Goal: Task Accomplishment & Management: Contribute content

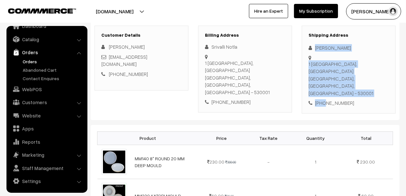
scroll to position [97, 0]
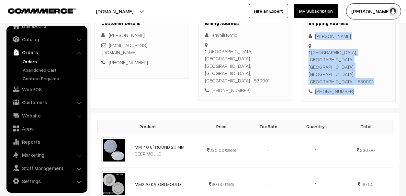
drag, startPoint x: 315, startPoint y: 68, endPoint x: 373, endPoint y: 79, distance: 58.3
click at [372, 79] on div "Shipping Address Shyam Kumar 1 Town police station, Chilakapeta Visakhapatnam, …" at bounding box center [349, 58] width 94 height 88
copy div "Shyam Kumar 1 Town police station, Chilakapeta Visakhapatnam, Andhra Pradesh, I…"
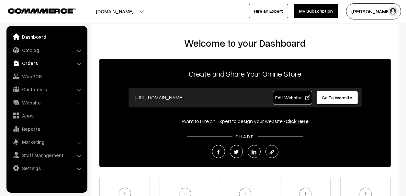
click at [38, 60] on link "Orders" at bounding box center [46, 63] width 77 height 12
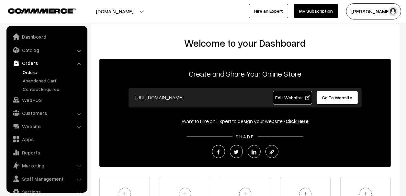
click at [34, 69] on link "Orders" at bounding box center [53, 72] width 64 height 7
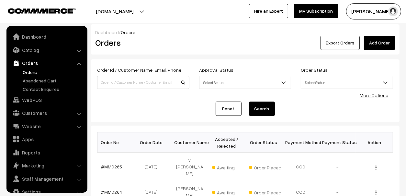
scroll to position [11, 0]
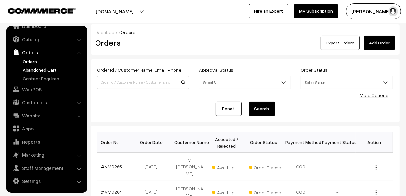
click at [37, 68] on link "Abandoned Cart" at bounding box center [53, 69] width 64 height 7
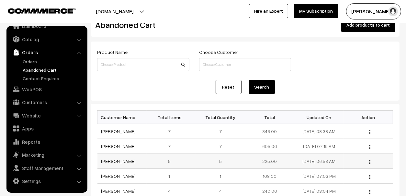
scroll to position [32, 0]
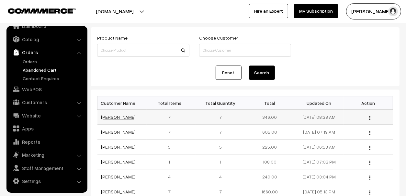
click at [119, 117] on link "Ritika Sirwani" at bounding box center [118, 117] width 35 height 6
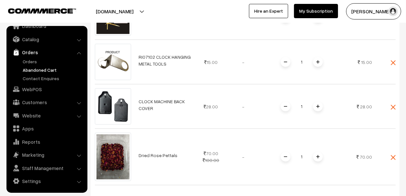
scroll to position [389, 0]
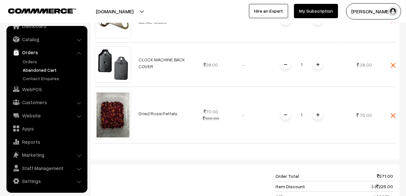
click at [48, 69] on link "Abandoned Cart" at bounding box center [53, 69] width 64 height 7
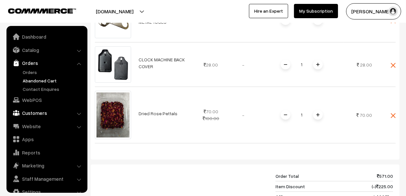
scroll to position [226, 0]
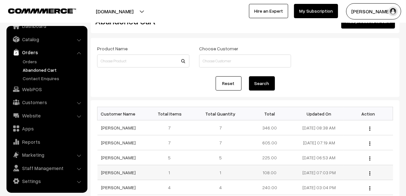
scroll to position [32, 0]
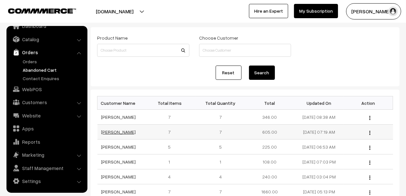
click at [103, 131] on link "Valli Sri" at bounding box center [118, 132] width 35 height 6
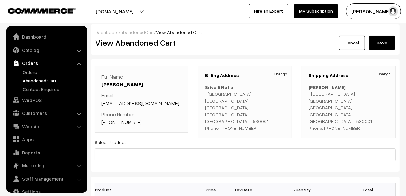
scroll to position [11, 0]
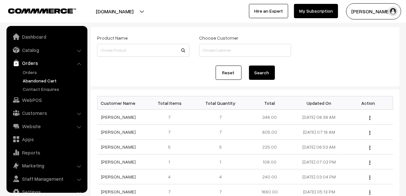
scroll to position [11, 0]
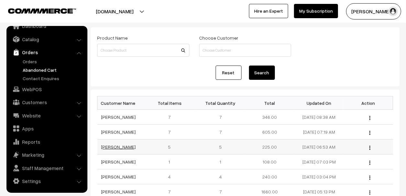
click at [116, 144] on link "Imran Ansari" at bounding box center [118, 147] width 35 height 6
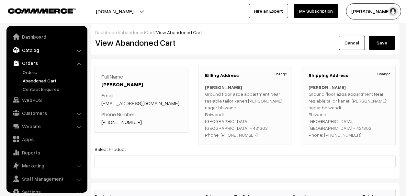
click at [35, 48] on link "Catalog" at bounding box center [46, 50] width 77 height 12
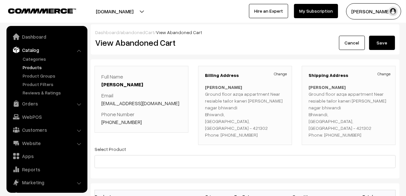
click at [39, 67] on link "Products" at bounding box center [53, 67] width 64 height 7
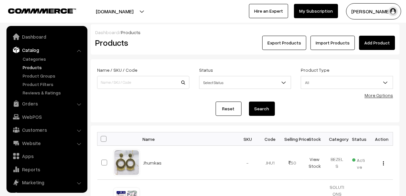
scroll to position [18, 0]
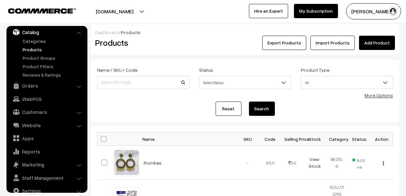
click at [371, 43] on link "Add Product" at bounding box center [377, 43] width 36 height 14
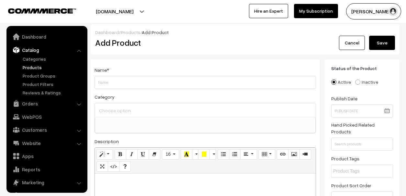
select select
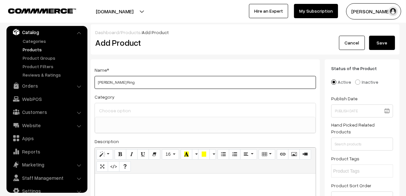
type input "White Pearl Ring"
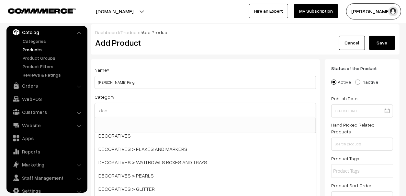
scroll to position [0, 0]
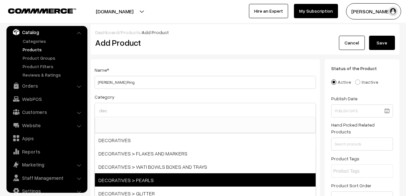
type input "dec"
click at [169, 180] on span "DECORATIVES > PEARLS" at bounding box center [205, 179] width 221 height 13
select select "20"
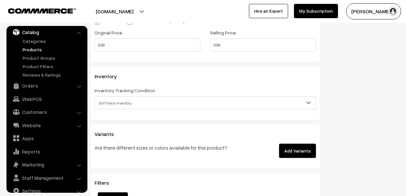
scroll to position [583, 0]
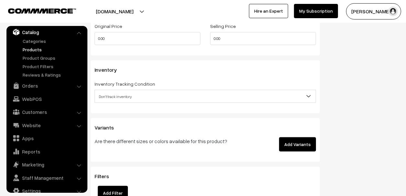
click at [291, 145] on button "Add Variants" at bounding box center [297, 144] width 37 height 14
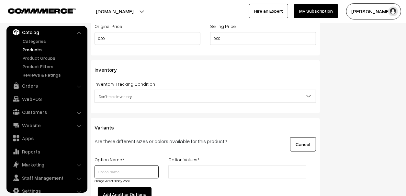
click at [125, 174] on input "text" at bounding box center [127, 171] width 64 height 13
type input "Size"
click at [184, 166] on li at bounding box center [199, 171] width 58 height 10
type input "3cmIDx3.5cmOD"
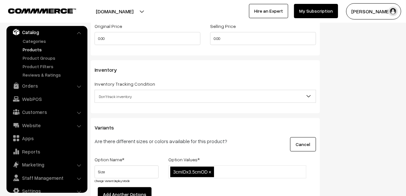
click at [239, 153] on div "Variants Are there different sizes or colors available for this product? Cancel…" at bounding box center [205, 195] width 229 height 154
click at [246, 170] on input "text" at bounding box center [244, 171] width 57 height 7
paste input "3cmIDx3.5cmOD"
click at [217, 169] on input "3cmIDx3.5cmOD" at bounding box center [244, 171] width 57 height 7
type input "4cmIDx4.5cmOD"
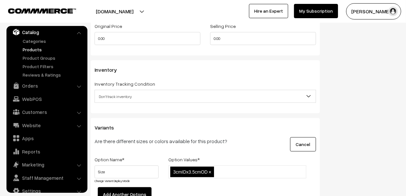
click at [233, 148] on div "Are there different sizes or colors available for this product?" at bounding box center [167, 144] width 154 height 14
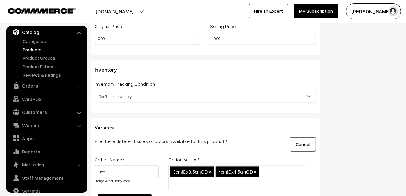
click at [267, 170] on ul "3cmIDx3.5cmOD × 4cmIDx4.5cmOD ×" at bounding box center [237, 177] width 138 height 25
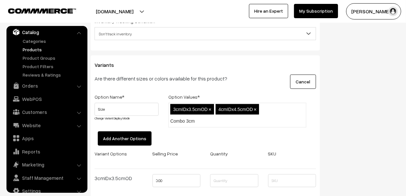
scroll to position [647, 0]
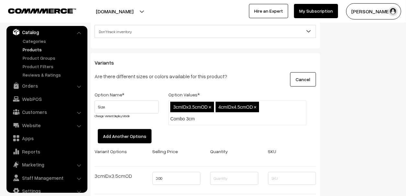
type input "Combo 3cm"
click at [135, 129] on button "Add Another Options" at bounding box center [125, 136] width 54 height 14
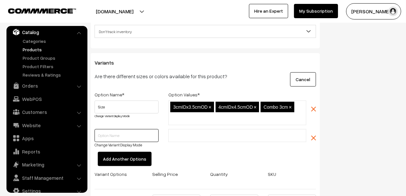
click at [129, 137] on input "text" at bounding box center [127, 135] width 64 height 13
type input "Qty"
click at [187, 130] on li at bounding box center [199, 135] width 58 height 10
click at [188, 106] on span "3cmIDx3.5cmOD" at bounding box center [190, 106] width 35 height 5
click at [201, 132] on input "text" at bounding box center [198, 135] width 57 height 7
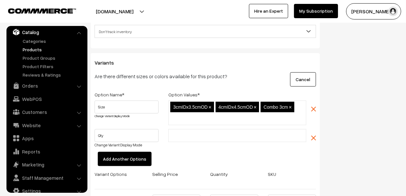
type input "s"
click at [313, 137] on img "button" at bounding box center [313, 137] width 5 height 5
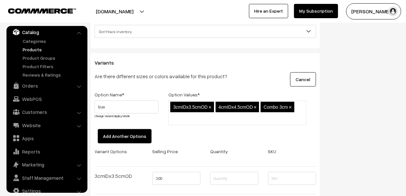
click at [281, 106] on span "Combo 3cm" at bounding box center [276, 106] width 24 height 5
click at [291, 105] on span "×" at bounding box center [290, 107] width 3 height 6
type input "Combo 3cmID & 4cmID"
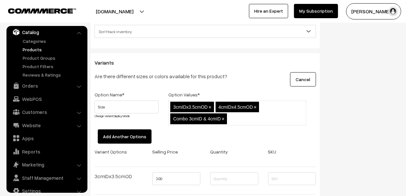
click at [268, 125] on div "3cmIDx3.5cmOD,4cmIDx4.5cmOD,Combo 3cmID & 4cmID 3cmIDx3.5cmOD × 4cmIDx4.5cmOD ×…" at bounding box center [238, 114] width 148 height 29
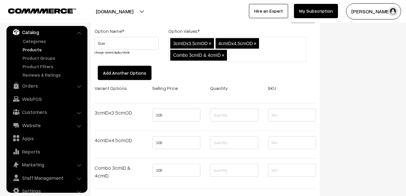
scroll to position [713, 0]
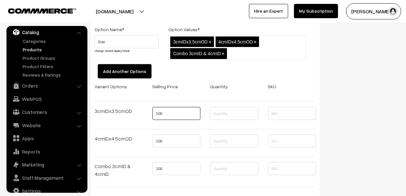
drag, startPoint x: 188, startPoint y: 115, endPoint x: 144, endPoint y: 116, distance: 43.7
click at [144, 116] on div "Variant Options Selling Price Quantity SKU 3cmIDx3.5cmOD 0.00 4cmIDx4.5cmOD 0.0…" at bounding box center [205, 137] width 231 height 110
type input "30"
type input "50"
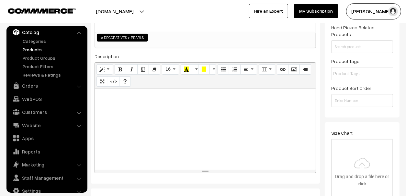
scroll to position [0, 0]
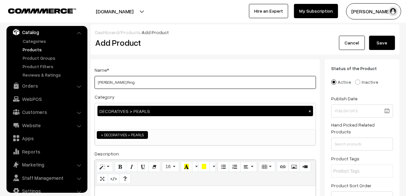
type input "0"
click at [145, 83] on input "White Pearl Ring" at bounding box center [206, 82] width 222 height 13
type input "White Pearl Ring (Pack of 10)"
click at [179, 65] on div "Name * White Pearl Ring (Pack of 10) Category DECORATIVES > PEARLS × SILICONE M…" at bounding box center [205, 169] width 229 height 221
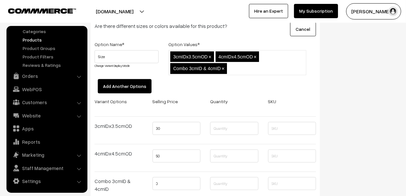
scroll to position [745, 0]
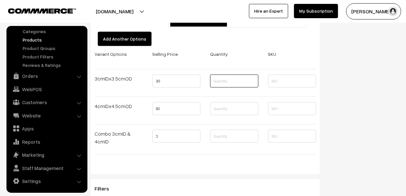
click at [219, 79] on input "text" at bounding box center [234, 80] width 48 height 13
type input "30"
drag, startPoint x: 230, startPoint y: 77, endPoint x: 197, endPoint y: 77, distance: 32.4
click at [197, 78] on div "Variant Options Selling Price Quantity SKU 3cmIDx3.5cmOD 30 30 4cmIDx4.5cmOD 50…" at bounding box center [205, 105] width 231 height 110
type input "100"
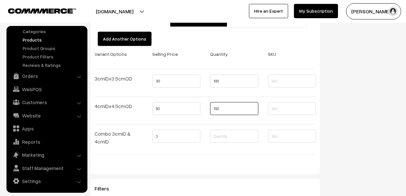
type input "100"
type input "50"
type input "100"
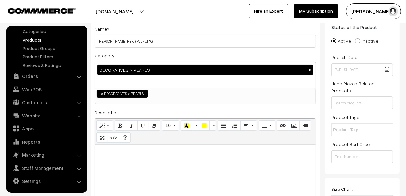
scroll to position [0, 0]
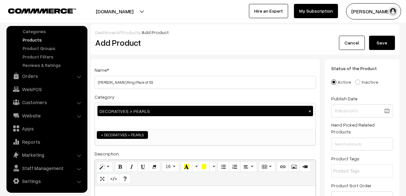
click at [385, 43] on button "Save" at bounding box center [382, 43] width 26 height 14
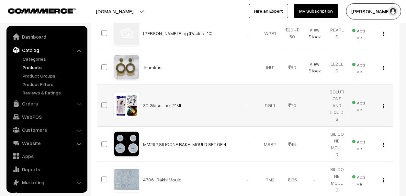
scroll to position [18, 0]
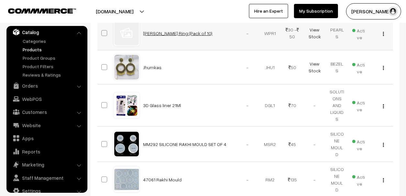
click at [180, 34] on link "[PERSON_NAME] Ring (Pack of 10)" at bounding box center [177, 33] width 69 height 6
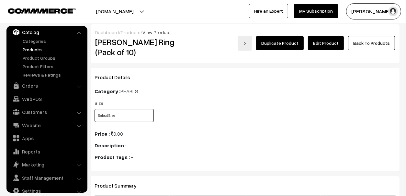
click at [123, 110] on select "Select Size 3cmIDx3.5cmOD 4cmIDx4.5cmOD Combo 3cmID & 4cmID" at bounding box center [124, 115] width 59 height 13
click at [226, 106] on div "Size Select Size 3cmIDx3.5cmOD 4cmIDx4.5cmOD Combo 3cmID & 4cmID" at bounding box center [193, 112] width 207 height 27
click at [35, 32] on link "Catalog" at bounding box center [46, 32] width 77 height 12
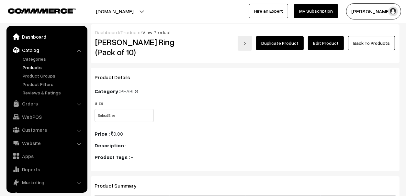
click at [28, 37] on link "Dashboard" at bounding box center [46, 37] width 77 height 12
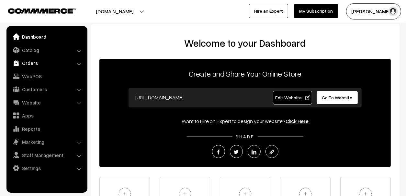
click at [27, 61] on link "Orders" at bounding box center [46, 63] width 77 height 12
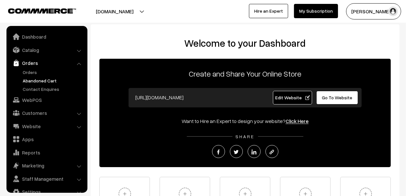
click at [34, 77] on link "Abandoned Cart" at bounding box center [53, 80] width 64 height 7
click at [41, 80] on link "Abandoned Cart" at bounding box center [53, 80] width 64 height 7
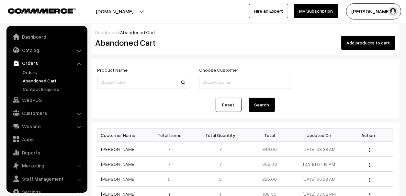
click at [30, 60] on link "Orders" at bounding box center [46, 63] width 77 height 12
click at [46, 82] on link "Abandoned Cart" at bounding box center [53, 80] width 64 height 7
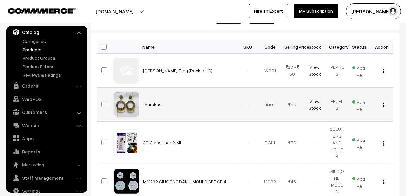
scroll to position [97, 0]
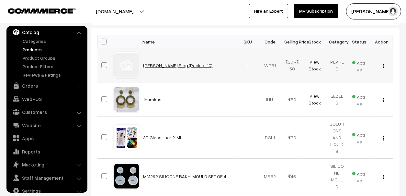
click at [160, 66] on link "[PERSON_NAME] Ring (Pack of 10)" at bounding box center [177, 66] width 69 height 6
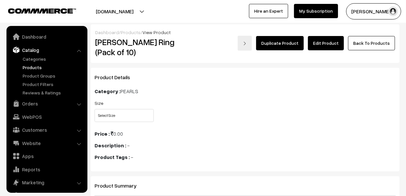
scroll to position [18, 0]
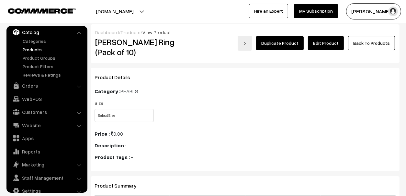
click at [129, 123] on div "Size Select Size 3cmIDx3.5cmOD 4cmIDx4.5cmOD Combo 3cmID & 4cmID" at bounding box center [193, 112] width 207 height 27
click at [131, 119] on select "Select Size 3cmIDx3.5cmOD 4cmIDx4.5cmOD Combo 3cmID & 4cmID" at bounding box center [124, 115] width 59 height 13
select select "WPR1_J7V"
click at [95, 109] on select "Select Size 3cmIDx3.5cmOD 4cmIDx4.5cmOD Combo 3cmID & 4cmID" at bounding box center [124, 115] width 59 height 13
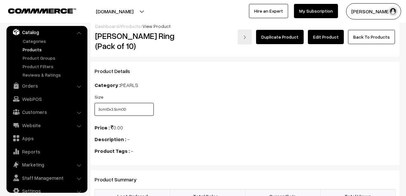
scroll to position [0, 0]
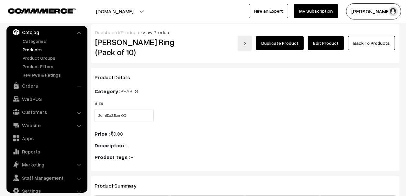
click at [334, 43] on link "Edit Product" at bounding box center [326, 43] width 36 height 14
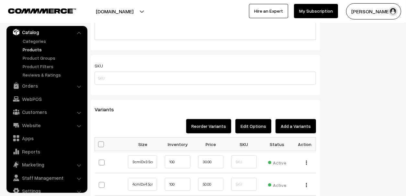
scroll to position [453, 0]
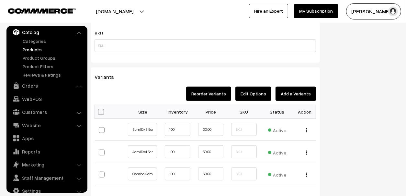
click at [259, 92] on button "Edit Options" at bounding box center [253, 93] width 36 height 14
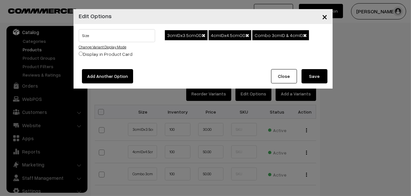
click at [110, 47] on link "Change Variant Display Mode" at bounding box center [103, 46] width 48 height 5
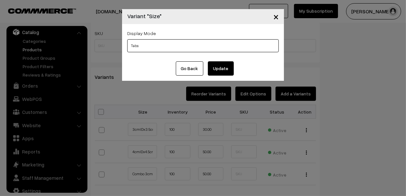
click at [154, 45] on select "Tabs Drop Down Tabs With Images Drop Down With Images Tabs With Color Swatches …" at bounding box center [203, 45] width 152 height 13
select select "img"
click at [127, 39] on select "Tabs Drop Down Tabs With Images Drop Down With Images Tabs With Color Swatches …" at bounding box center [203, 45] width 152 height 13
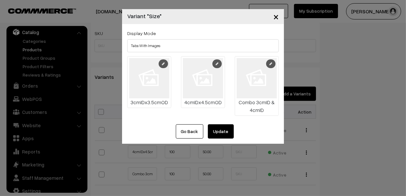
click at [161, 63] on link at bounding box center [163, 63] width 9 height 9
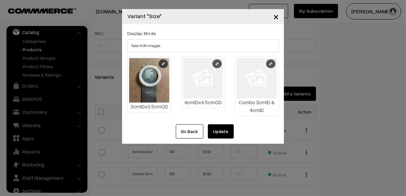
click at [215, 63] on link at bounding box center [216, 63] width 9 height 9
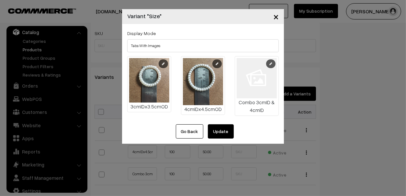
scroll to position [518, 0]
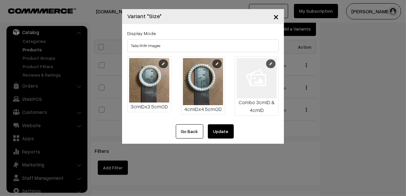
click at [273, 65] on link at bounding box center [270, 63] width 9 height 9
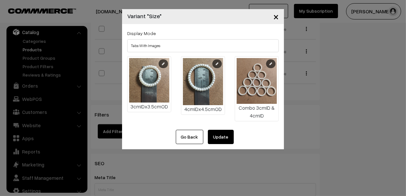
scroll to position [647, 0]
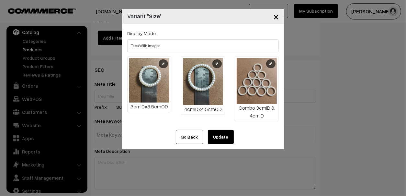
click at [271, 62] on icon at bounding box center [270, 63] width 3 height 3
click at [276, 18] on button "×" at bounding box center [276, 16] width 16 height 20
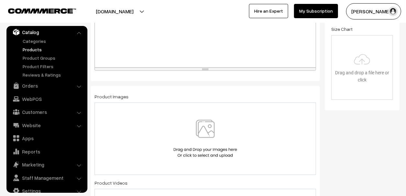
scroll to position [259, 0]
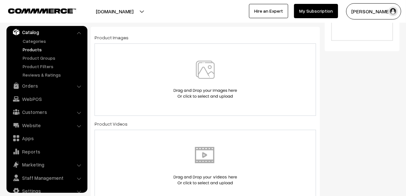
click at [203, 72] on img at bounding box center [205, 80] width 67 height 38
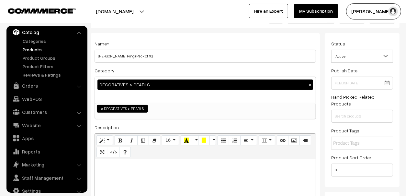
scroll to position [0, 0]
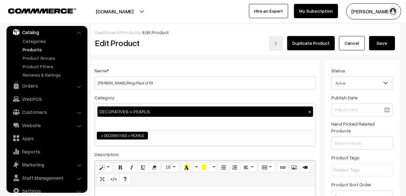
click at [383, 46] on button "Save" at bounding box center [382, 43] width 26 height 14
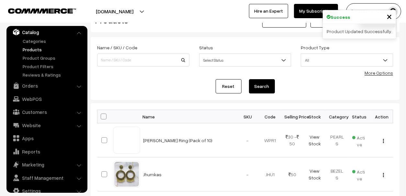
scroll to position [32, 0]
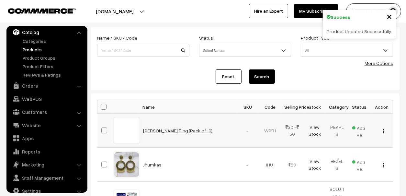
click at [184, 130] on link "[PERSON_NAME] Ring (Pack of 10)" at bounding box center [177, 131] width 69 height 6
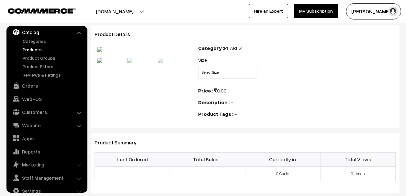
scroll to position [32, 0]
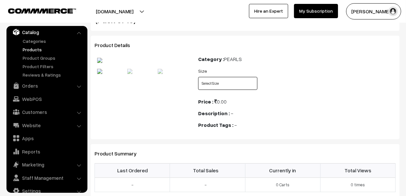
click at [224, 84] on select "Select Size 3cmIDx3.5cmOD 4cmIDx4.5cmOD Combo 3cmID & 4cmID" at bounding box center [227, 83] width 59 height 13
select select "WPR1_J7V"
click at [198, 77] on select "Select Size 3cmIDx3.5cmOD 4cmIDx4.5cmOD Combo 3cmID & 4cmID" at bounding box center [227, 83] width 59 height 13
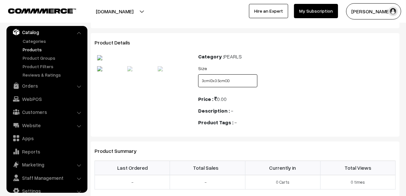
scroll to position [0, 0]
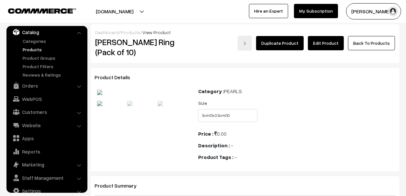
click at [330, 46] on link "Edit Product" at bounding box center [326, 43] width 36 height 14
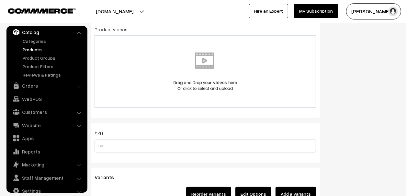
scroll to position [453, 0]
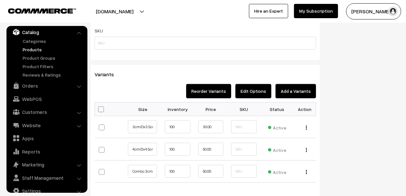
click at [256, 92] on button "Edit Options" at bounding box center [253, 91] width 36 height 14
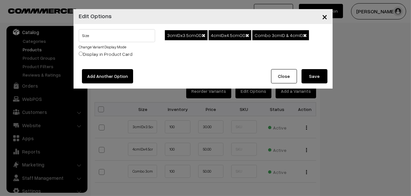
click at [80, 51] on input "Display in Product Card" at bounding box center [81, 53] width 4 height 4
radio input "true"
click at [114, 55] on label "Display in Product Card" at bounding box center [106, 54] width 54 height 7
click at [83, 55] on input "Display in Product Card" at bounding box center [81, 53] width 4 height 4
click at [81, 54] on input "Display in Product Card" at bounding box center [81, 53] width 4 height 4
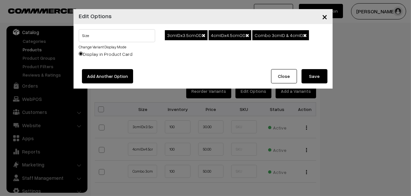
click at [152, 51] on div "Size Change Variant Display Mode Display in Product Card" at bounding box center [117, 44] width 76 height 31
click at [284, 79] on button "Close" at bounding box center [284, 76] width 26 height 14
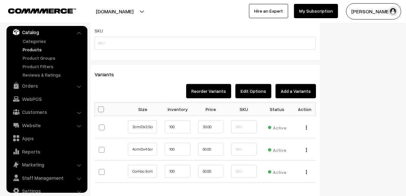
click at [263, 92] on button "Edit Options" at bounding box center [253, 91] width 36 height 14
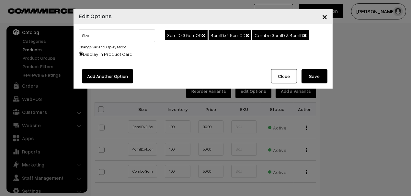
click at [115, 44] on link "Change Variant Display Mode" at bounding box center [103, 46] width 48 height 5
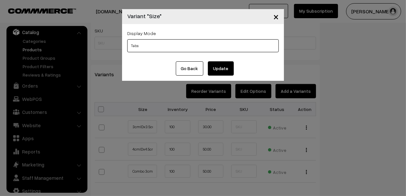
click at [150, 44] on select "Tabs Drop Down Tabs With Images Drop Down With Images Tabs With Color Swatches …" at bounding box center [203, 45] width 152 height 13
select select "img"
click at [127, 39] on select "Tabs Drop Down Tabs With Images Drop Down With Images Tabs With Color Swatches …" at bounding box center [203, 45] width 152 height 13
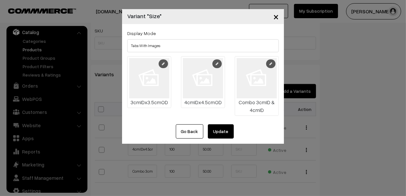
click at [164, 64] on icon at bounding box center [163, 63] width 3 height 3
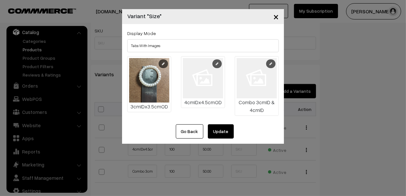
click at [195, 78] on img at bounding box center [203, 78] width 40 height 40
click at [215, 67] on link at bounding box center [216, 63] width 9 height 9
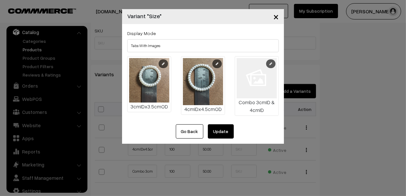
click at [220, 128] on button "Update" at bounding box center [221, 131] width 26 height 14
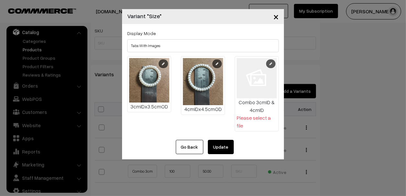
click at [270, 63] on icon at bounding box center [270, 63] width 3 height 3
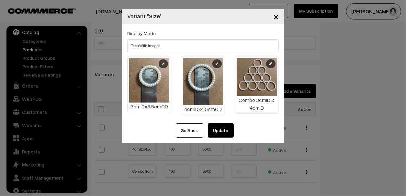
click at [231, 131] on button "Update" at bounding box center [221, 130] width 26 height 14
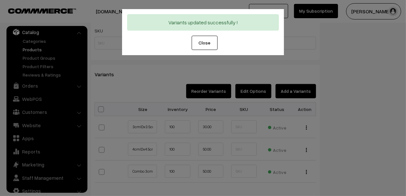
click at [200, 41] on button "Close" at bounding box center [205, 43] width 26 height 14
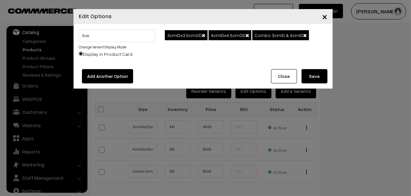
click at [278, 75] on button "Close" at bounding box center [284, 76] width 26 height 14
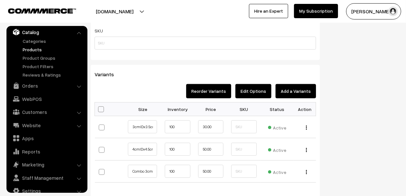
click at [257, 89] on button "Edit Options" at bounding box center [253, 91] width 36 height 14
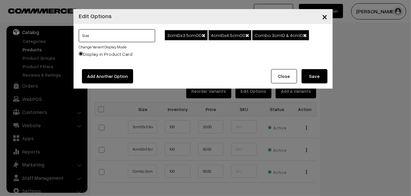
click at [105, 37] on input "Size" at bounding box center [117, 35] width 76 height 13
click at [108, 36] on input "Size" at bounding box center [117, 35] width 76 height 13
click at [104, 49] on link "Change Variant Display Mode" at bounding box center [103, 46] width 48 height 5
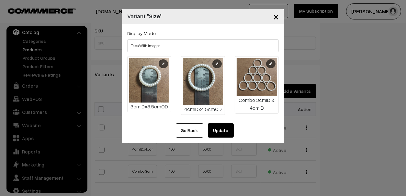
click at [269, 64] on icon at bounding box center [270, 63] width 3 height 3
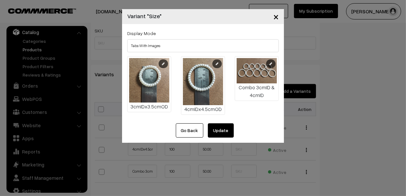
click at [221, 127] on button "Update" at bounding box center [221, 130] width 26 height 14
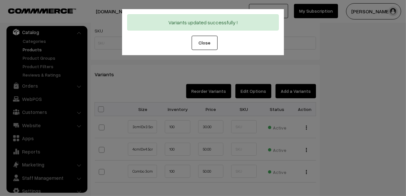
click at [205, 45] on button "Close" at bounding box center [205, 43] width 26 height 14
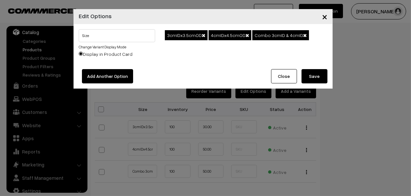
click at [283, 76] on button "Close" at bounding box center [284, 76] width 26 height 14
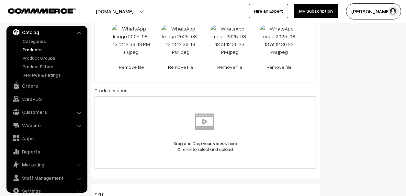
scroll to position [226, 0]
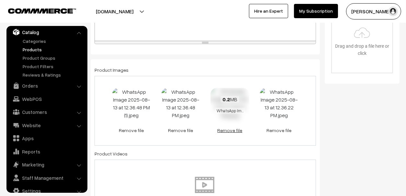
click at [230, 129] on link "Remove file" at bounding box center [230, 130] width 39 height 7
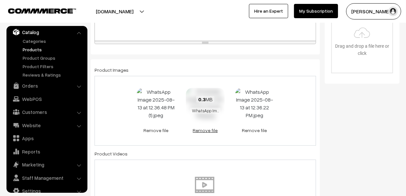
click at [211, 129] on link "Remove file" at bounding box center [205, 130] width 39 height 7
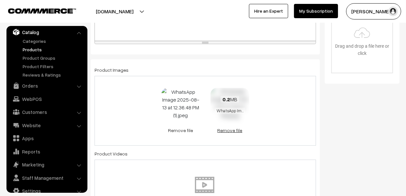
click at [225, 130] on link "Remove file" at bounding box center [230, 130] width 39 height 7
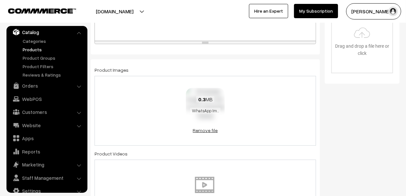
click at [207, 129] on link "Remove file" at bounding box center [205, 130] width 39 height 7
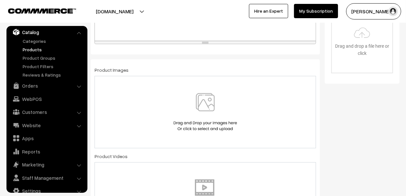
click at [211, 108] on img at bounding box center [205, 112] width 67 height 38
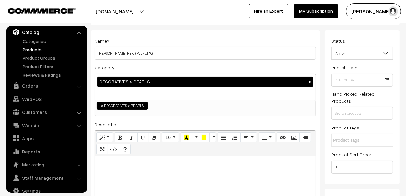
scroll to position [0, 0]
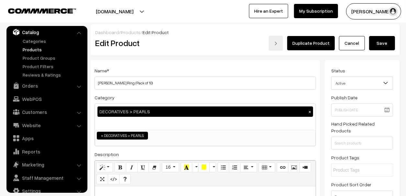
click at [379, 41] on button "Save" at bounding box center [382, 43] width 26 height 14
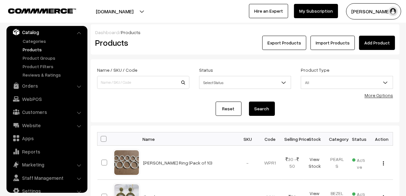
click at [377, 41] on link "Add Product" at bounding box center [377, 43] width 36 height 14
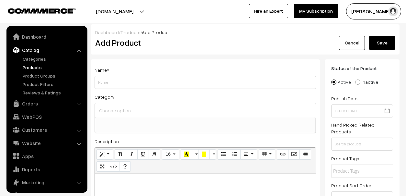
select select
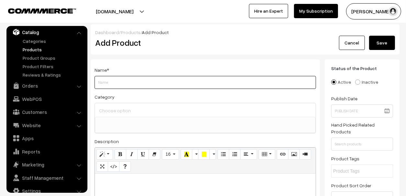
paste input "[PERSON_NAME] Ring with Golden Ring 45mm"
type input "[PERSON_NAME] Ring with Golden Ring 45mm (Pack of 2)"
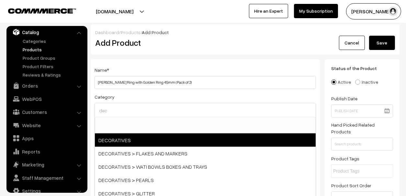
type input "dec"
click at [157, 137] on span "DECORATIVES" at bounding box center [205, 139] width 221 height 13
select select "16"
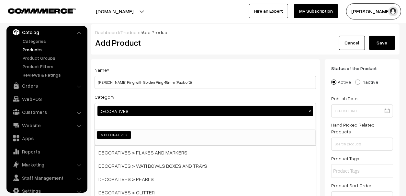
scroll to position [51, 0]
click at [163, 81] on input "[PERSON_NAME] Ring with Golden Ring 45mm (Pack of 2)" at bounding box center [206, 82] width 222 height 13
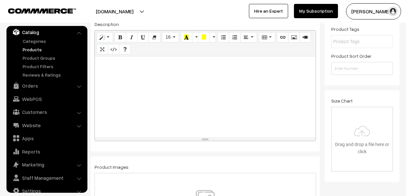
scroll to position [259, 0]
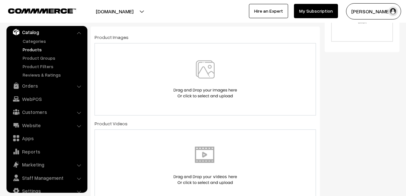
type input "[PERSON_NAME] Ring with Golden Ring (Pack of 2)"
click at [197, 71] on img at bounding box center [205, 79] width 67 height 38
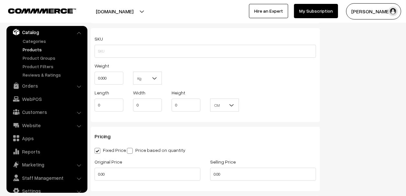
scroll to position [562, 0]
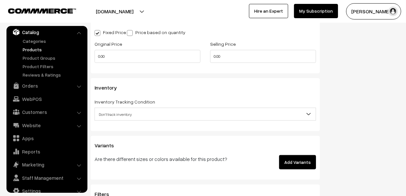
click at [300, 163] on button "Add Variants" at bounding box center [297, 162] width 37 height 14
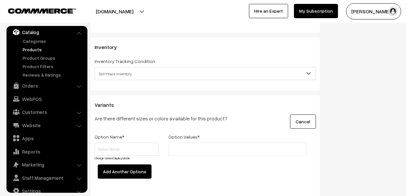
scroll to position [659, 0]
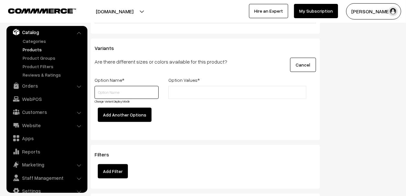
click at [136, 86] on input "text" at bounding box center [127, 92] width 64 height 13
type input "Size"
type input "4"
click at [188, 89] on input "4cmID X 4.5cmOD" at bounding box center [198, 92] width 57 height 7
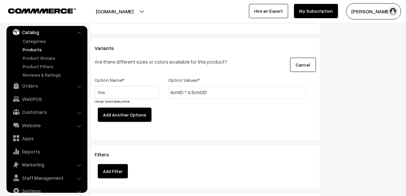
type input "4cmID * 4.5cmOD"
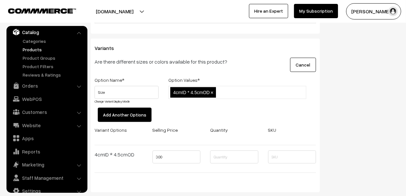
click at [188, 104] on div "4cmID * 4.5cmOD 4cmID * 4.5cmOD ×" at bounding box center [238, 97] width 148 height 22
drag, startPoint x: 227, startPoint y: 87, endPoint x: 193, endPoint y: 87, distance: 34.3
click at [193, 87] on ul "4cmID * 4.5cmOD ×" at bounding box center [237, 92] width 138 height 13
drag, startPoint x: 210, startPoint y: 91, endPoint x: 173, endPoint y: 91, distance: 37.2
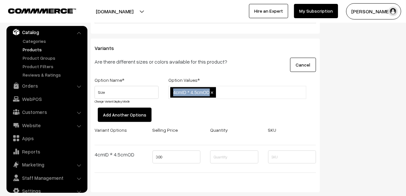
click at [173, 91] on li "4cmID * 4.5cmOD ×" at bounding box center [193, 92] width 46 height 10
click at [205, 90] on span "4cmID * 4.5cmOD" at bounding box center [191, 92] width 37 height 5
click at [212, 91] on span "×" at bounding box center [212, 93] width 3 height 6
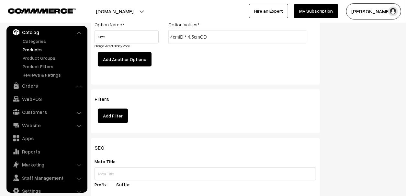
scroll to position [620, 0]
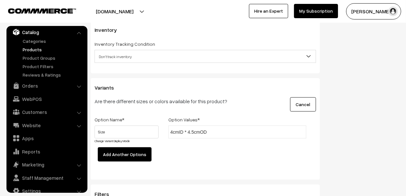
click at [221, 130] on input "4cmID * 4.5cmOD" at bounding box center [198, 132] width 57 height 7
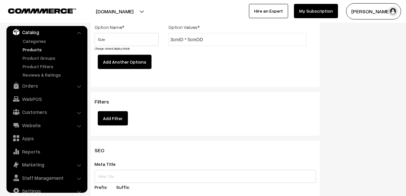
scroll to position [685, 0]
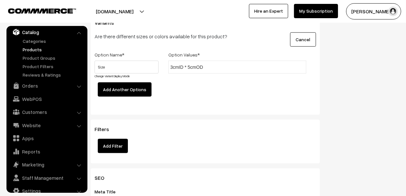
type input "3cmID * 5cmOD"
click at [233, 86] on div "Option Name * Option Values * Size Change Variant Display Mode 3cmID * 5cmOD" at bounding box center [205, 78] width 231 height 54
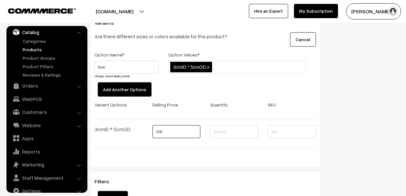
drag, startPoint x: 168, startPoint y: 128, endPoint x: 114, endPoint y: 124, distance: 54.2
click at [116, 126] on div "Variant Options Selling Price Quantity SKU 3cmID * 5cmOD 0.00" at bounding box center [205, 126] width 231 height 52
type input "20"
click at [301, 91] on div "Option Name * Option Values * Size Change Variant Display Mode 3cmID * 5cmOD 3c…" at bounding box center [205, 104] width 231 height 106
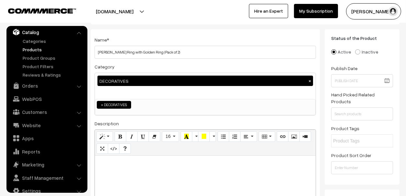
scroll to position [0, 0]
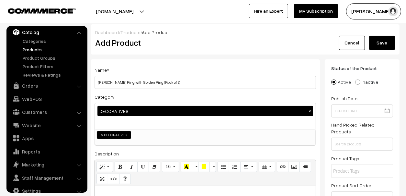
click at [386, 43] on button "Save" at bounding box center [382, 43] width 26 height 14
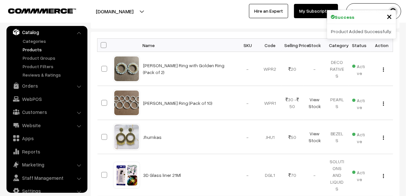
scroll to position [97, 0]
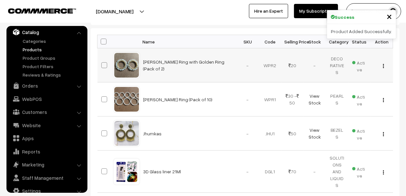
click at [122, 64] on div at bounding box center [126, 65] width 25 height 25
click at [147, 66] on link "[PERSON_NAME] Ring with Golden Ring (Pack of 2)" at bounding box center [183, 65] width 81 height 12
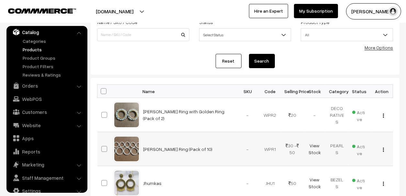
scroll to position [5, 0]
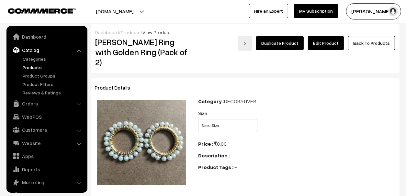
scroll to position [18, 0]
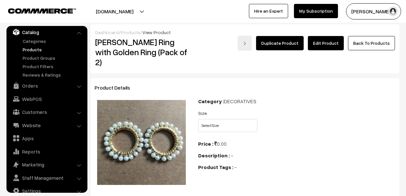
click at [28, 28] on link "Catalog" at bounding box center [46, 32] width 77 height 12
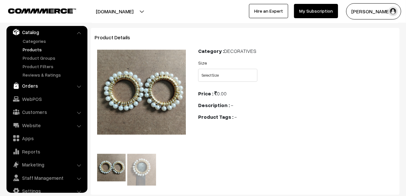
scroll to position [97, 0]
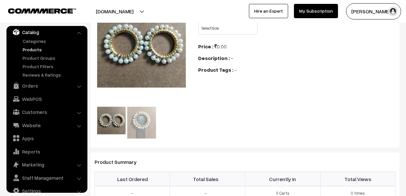
click at [35, 50] on link "Products" at bounding box center [53, 49] width 64 height 7
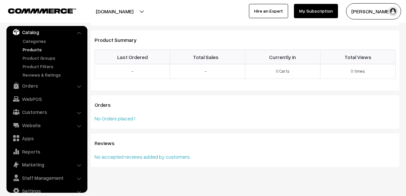
scroll to position [222, 0]
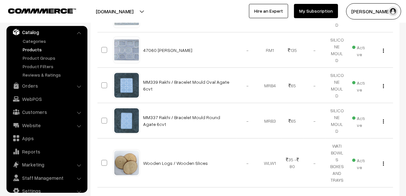
scroll to position [387, 0]
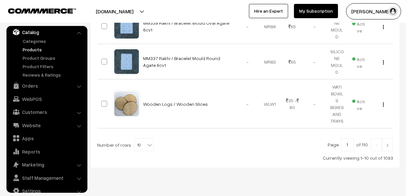
click at [391, 138] on link at bounding box center [387, 144] width 11 height 13
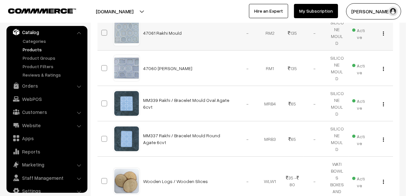
scroll to position [257, 0]
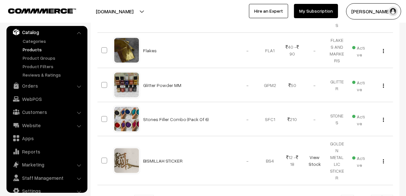
scroll to position [453, 0]
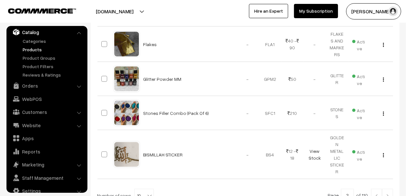
click at [387, 194] on img at bounding box center [388, 196] width 6 height 4
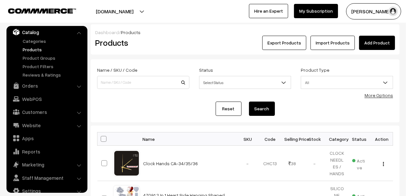
click at [34, 32] on link "Catalog" at bounding box center [46, 32] width 77 height 12
